Goal: Transaction & Acquisition: Download file/media

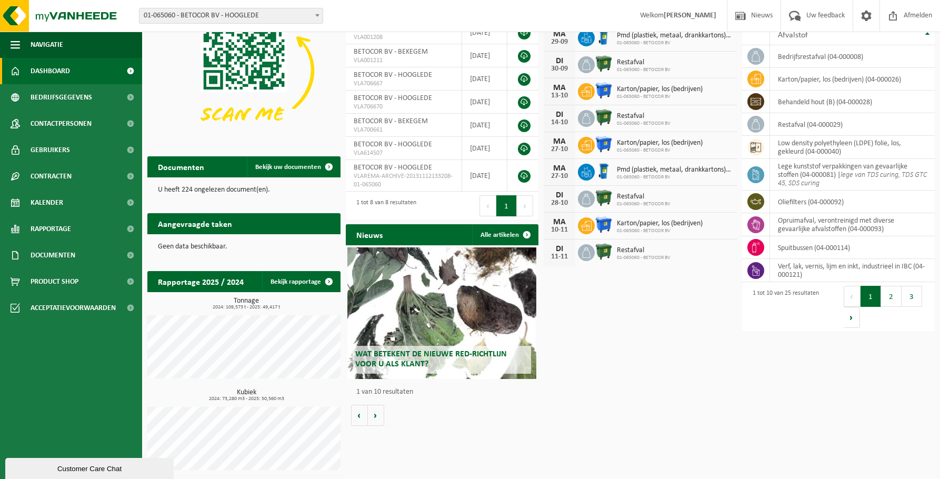
scroll to position [88, 0]
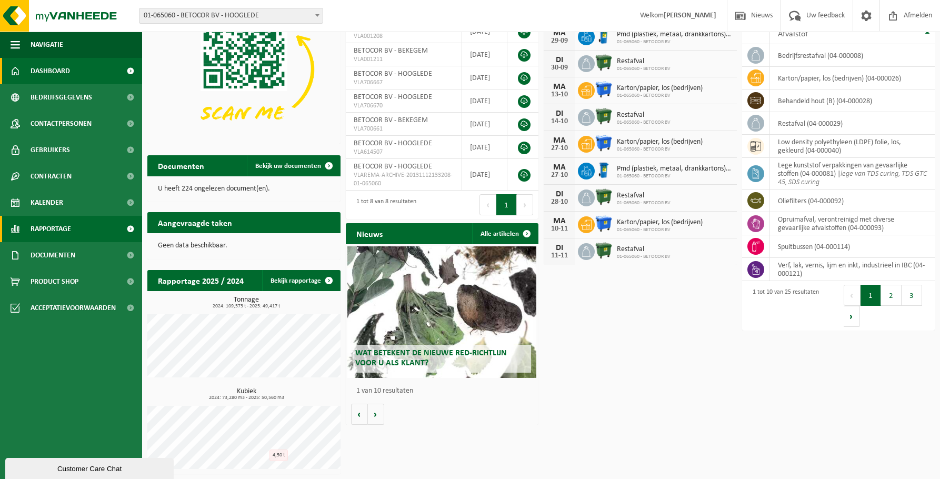
click at [63, 224] on span "Rapportage" at bounding box center [51, 229] width 41 height 26
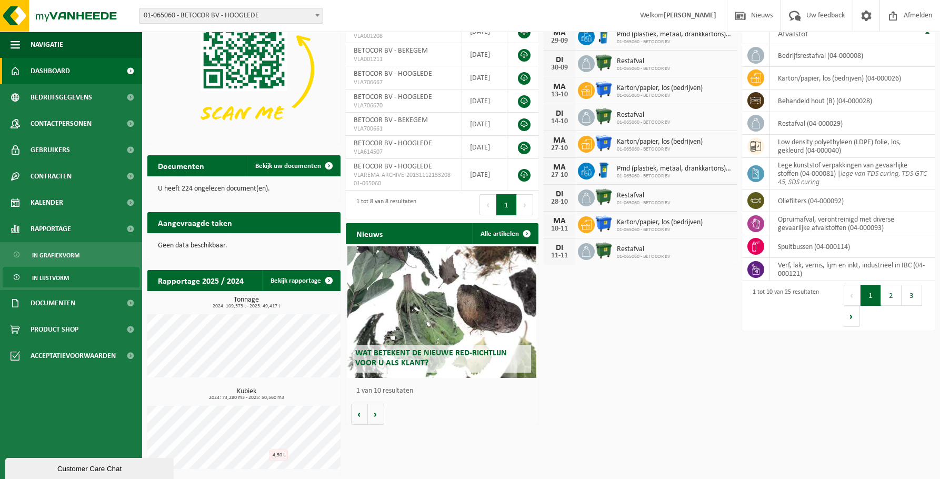
click at [53, 278] on span "In lijstvorm" at bounding box center [50, 278] width 37 height 20
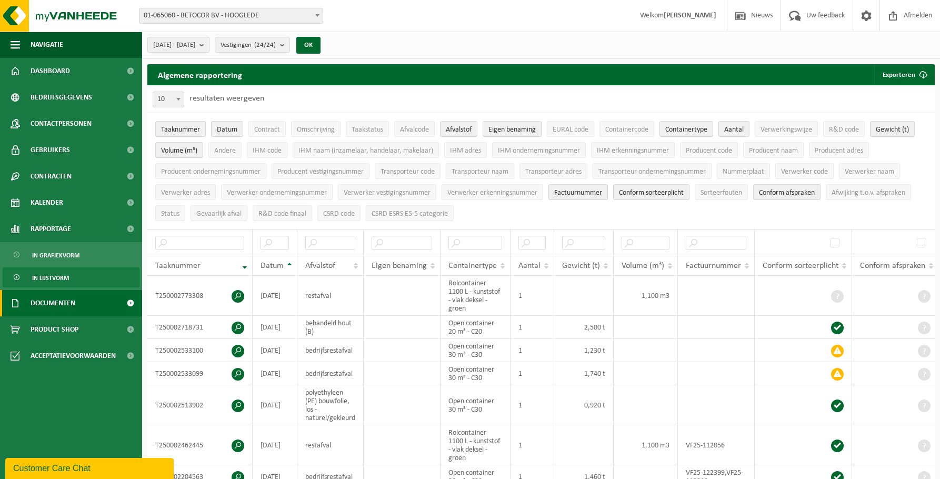
click at [40, 299] on span "Documenten" at bounding box center [53, 303] width 45 height 26
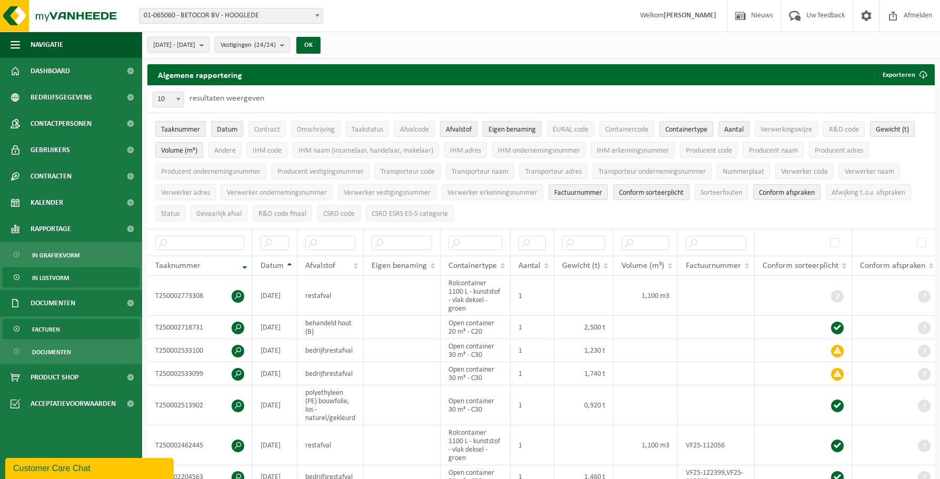
click at [61, 325] on link "Facturen" at bounding box center [71, 329] width 137 height 20
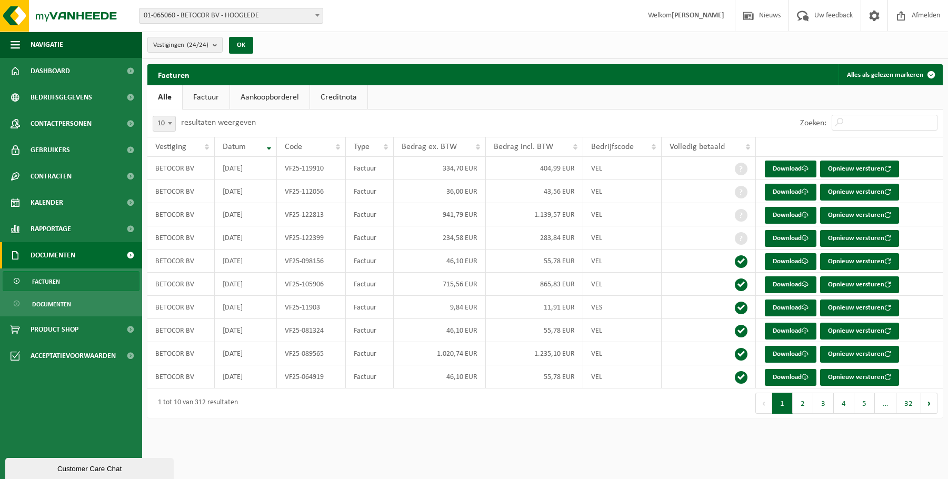
click at [285, 93] on link "Aankoopborderel" at bounding box center [269, 97] width 79 height 24
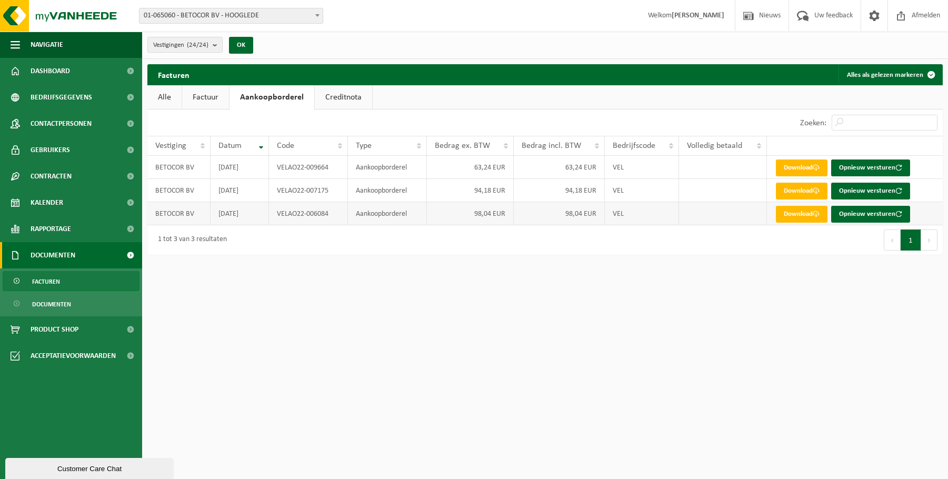
click at [585, 217] on td "98,04 EUR" at bounding box center [560, 213] width 92 height 23
click at [573, 241] on div "Eerste Vorige 1 Volgende Laatste" at bounding box center [744, 239] width 398 height 29
click at [800, 216] on link "Download" at bounding box center [802, 214] width 52 height 17
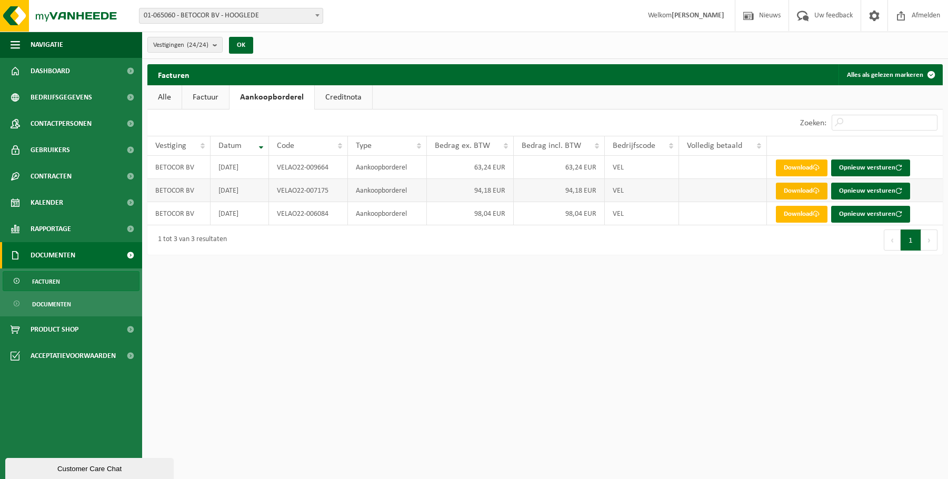
click at [814, 194] on link "Download" at bounding box center [802, 191] width 52 height 17
